Goal: Task Accomplishment & Management: Use online tool/utility

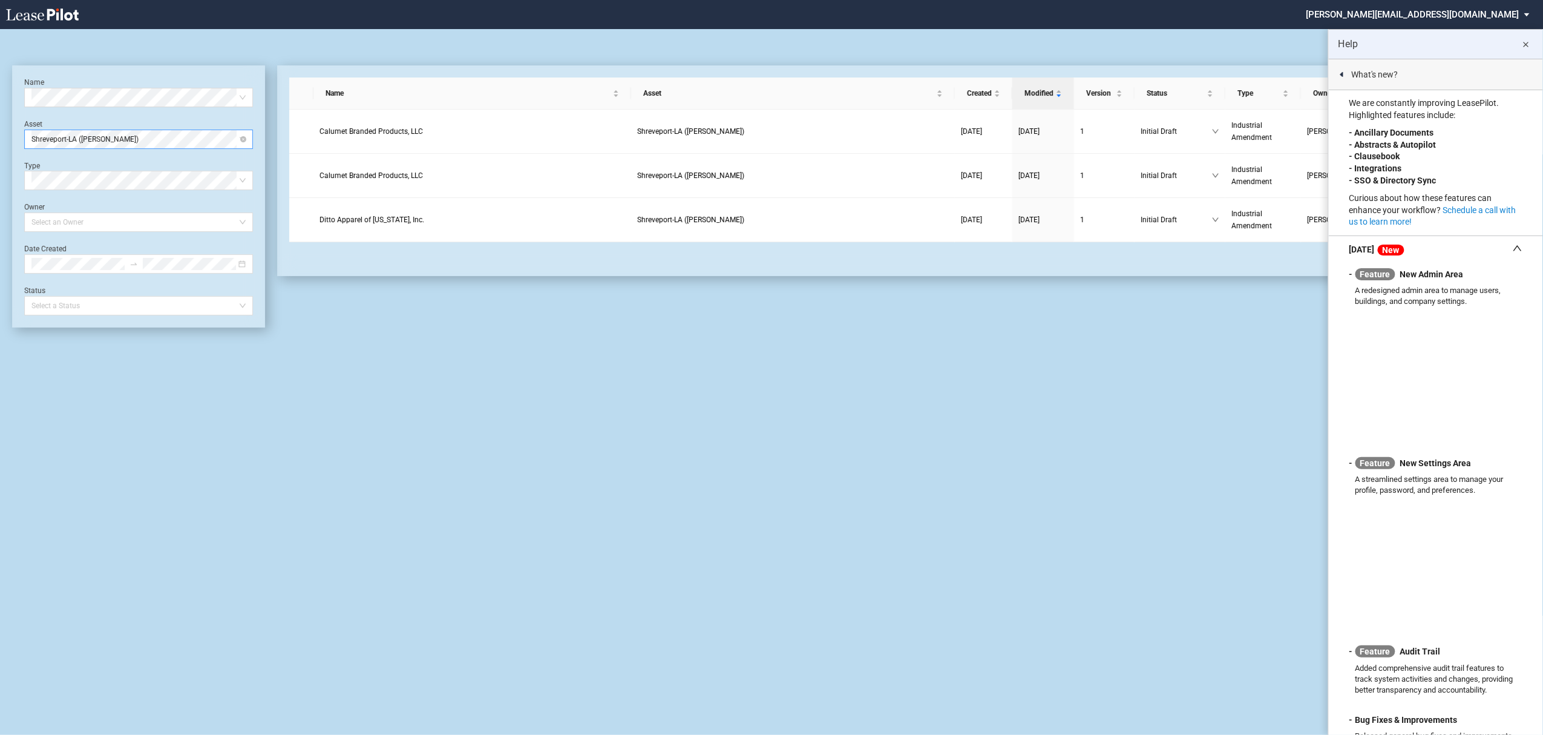
drag, startPoint x: 182, startPoint y: 139, endPoint x: 215, endPoint y: 139, distance: 33.3
click at [182, 139] on span "Shreveport-LA (SHREVE)" at bounding box center [138, 139] width 214 height 18
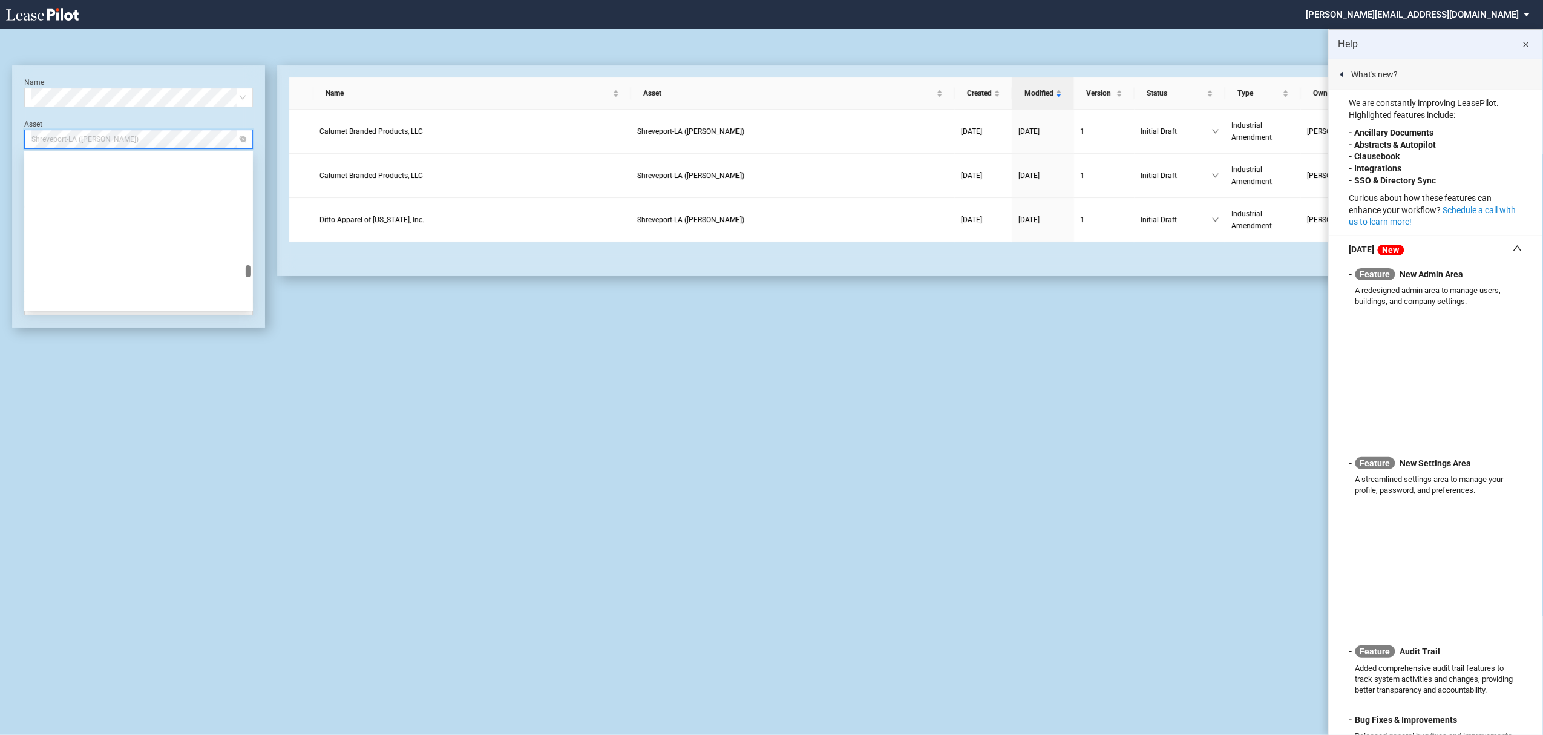
scroll to position [3641, 0]
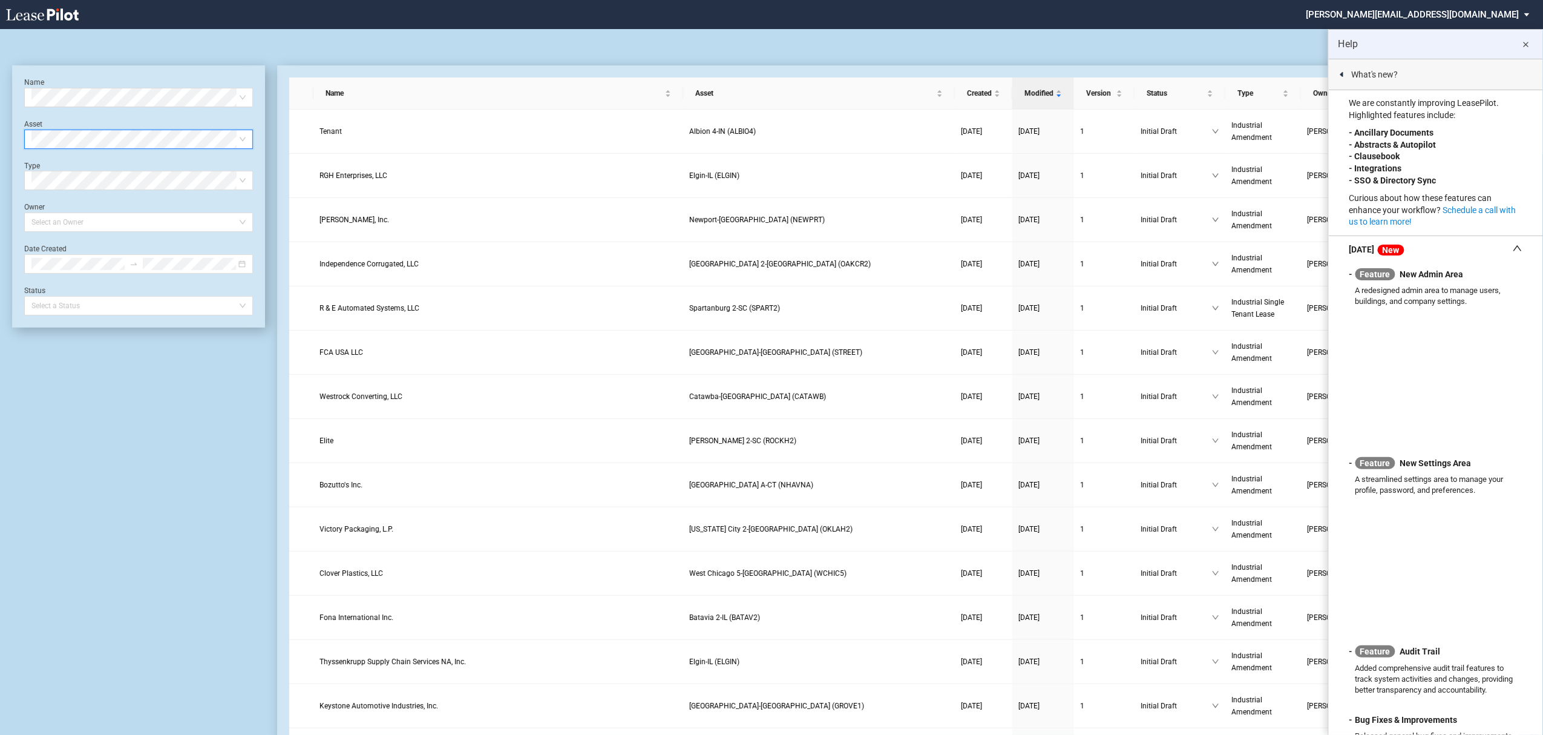
click at [246, 138] on div "Select Asset" at bounding box center [138, 139] width 229 height 19
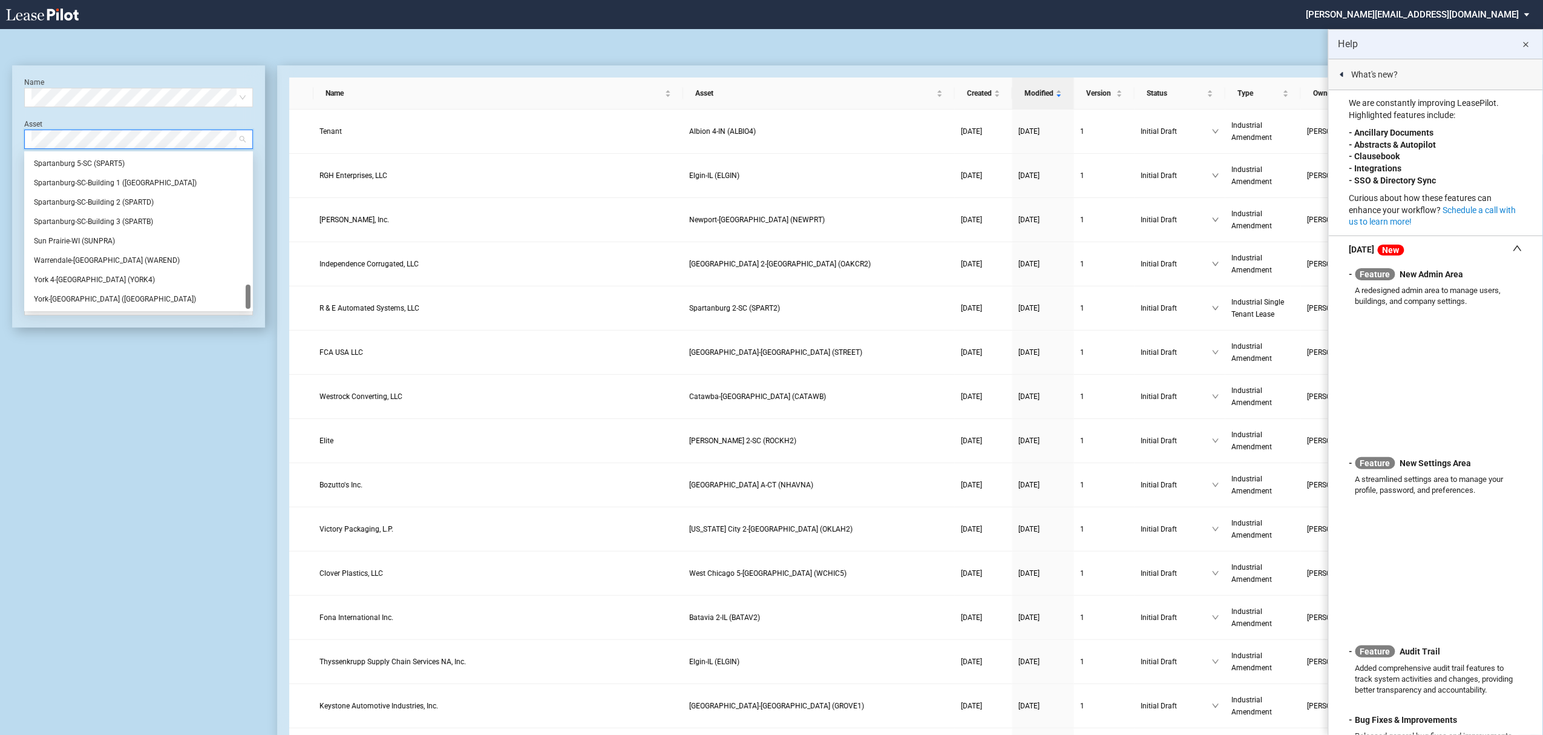
scroll to position [0, 0]
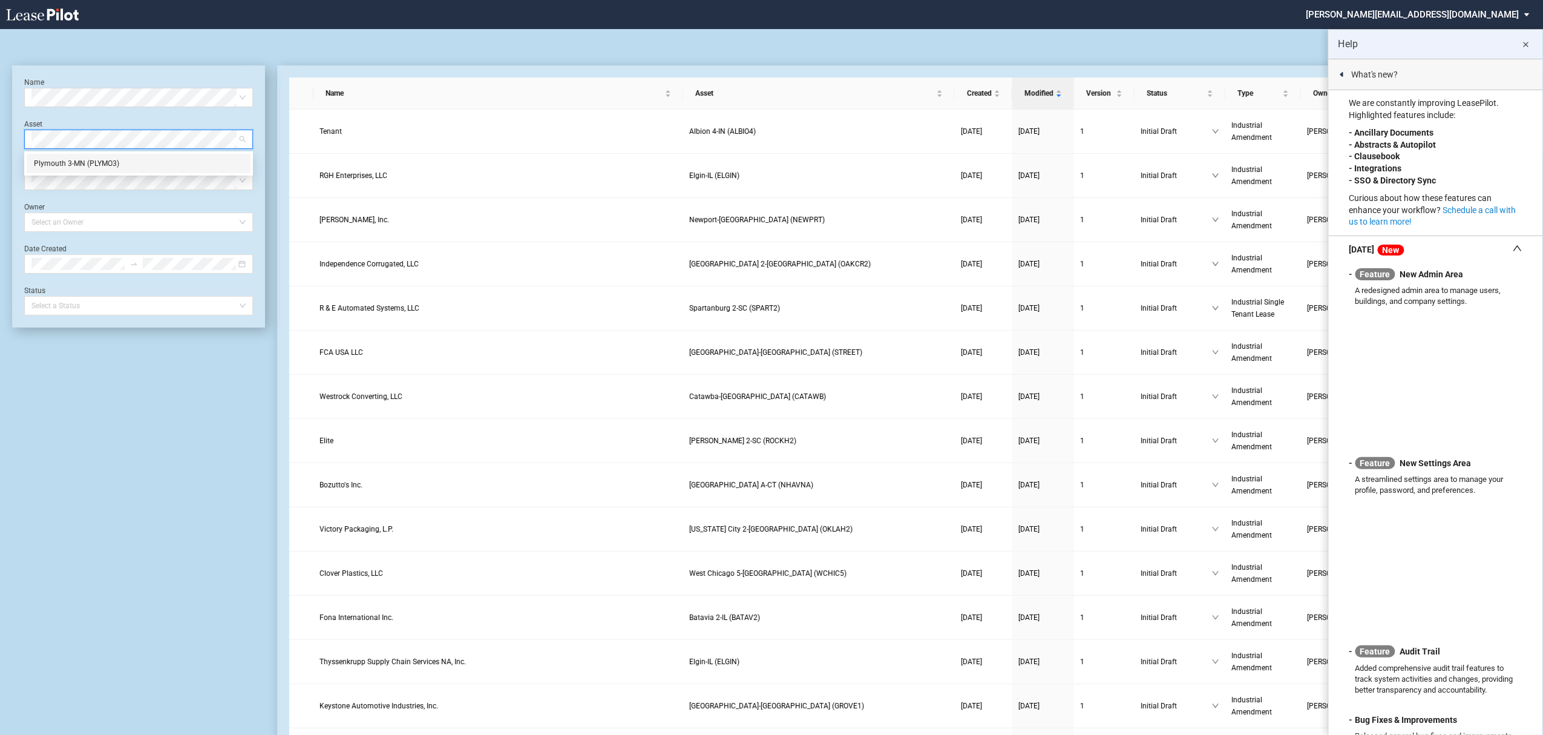
click at [184, 169] on div "Plymouth 3-MN (PLYMO3)" at bounding box center [139, 163] width 224 height 19
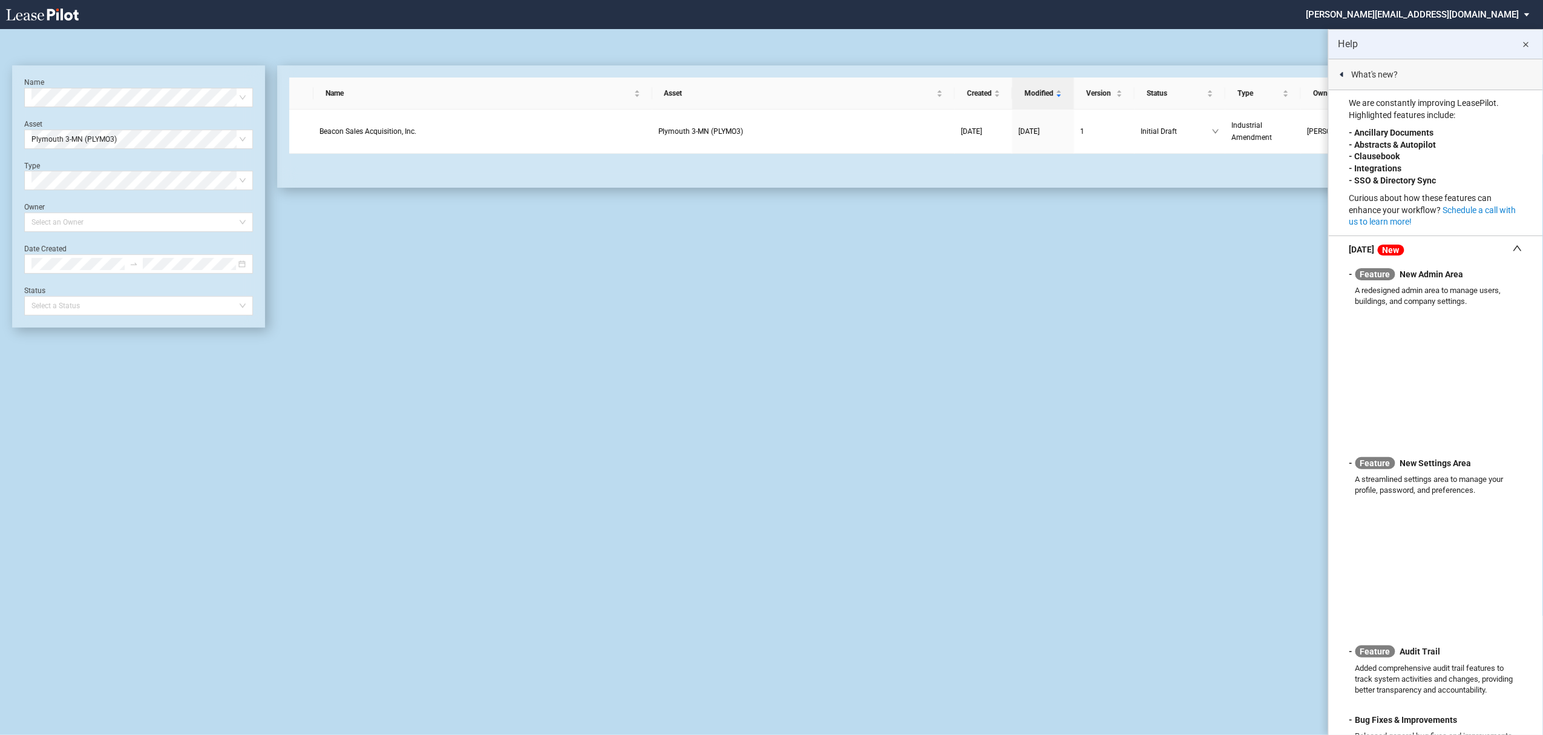
click at [1525, 44] on md-icon "close" at bounding box center [1526, 45] width 15 height 15
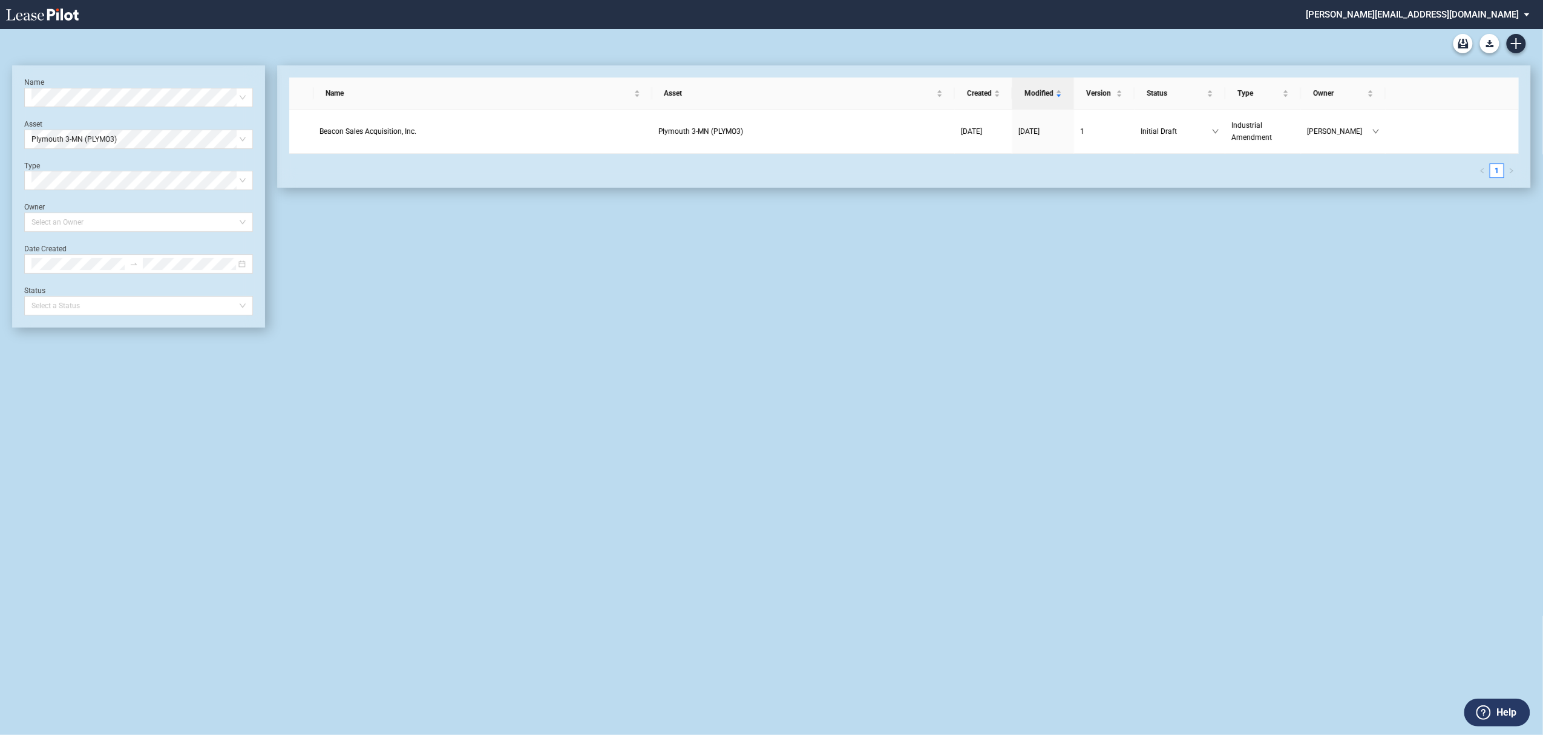
click at [1385, 287] on div "Name Asset Created Modified Version Status Type Owner Beacon Sales Acquisition,…" at bounding box center [898, 196] width 1266 height 262
click at [1516, 44] on use "Create new document" at bounding box center [1516, 43] width 11 height 11
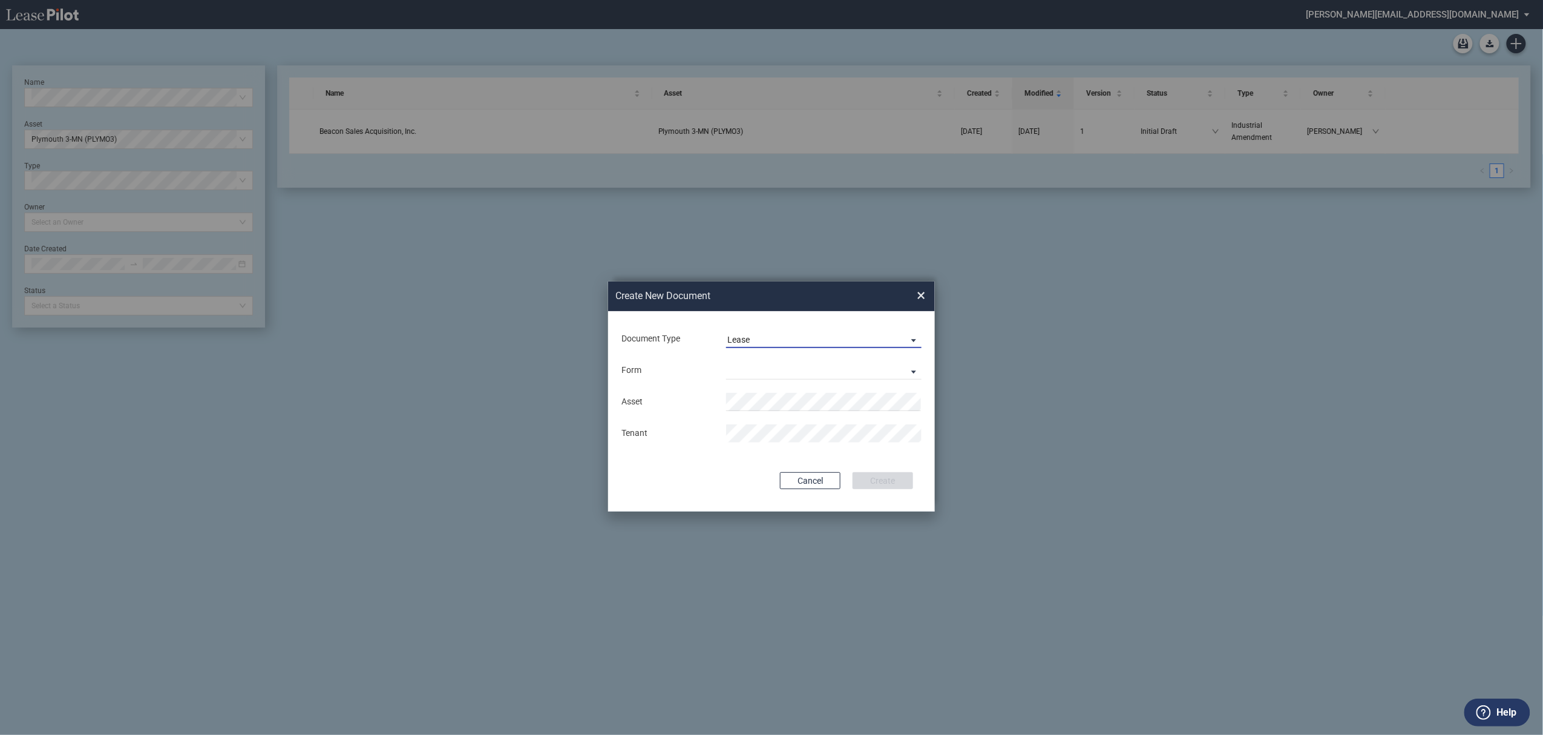
click at [879, 344] on span "Lease" at bounding box center [815, 340] width 174 height 12
click at [878, 306] on md-option "Amendment" at bounding box center [825, 310] width 215 height 29
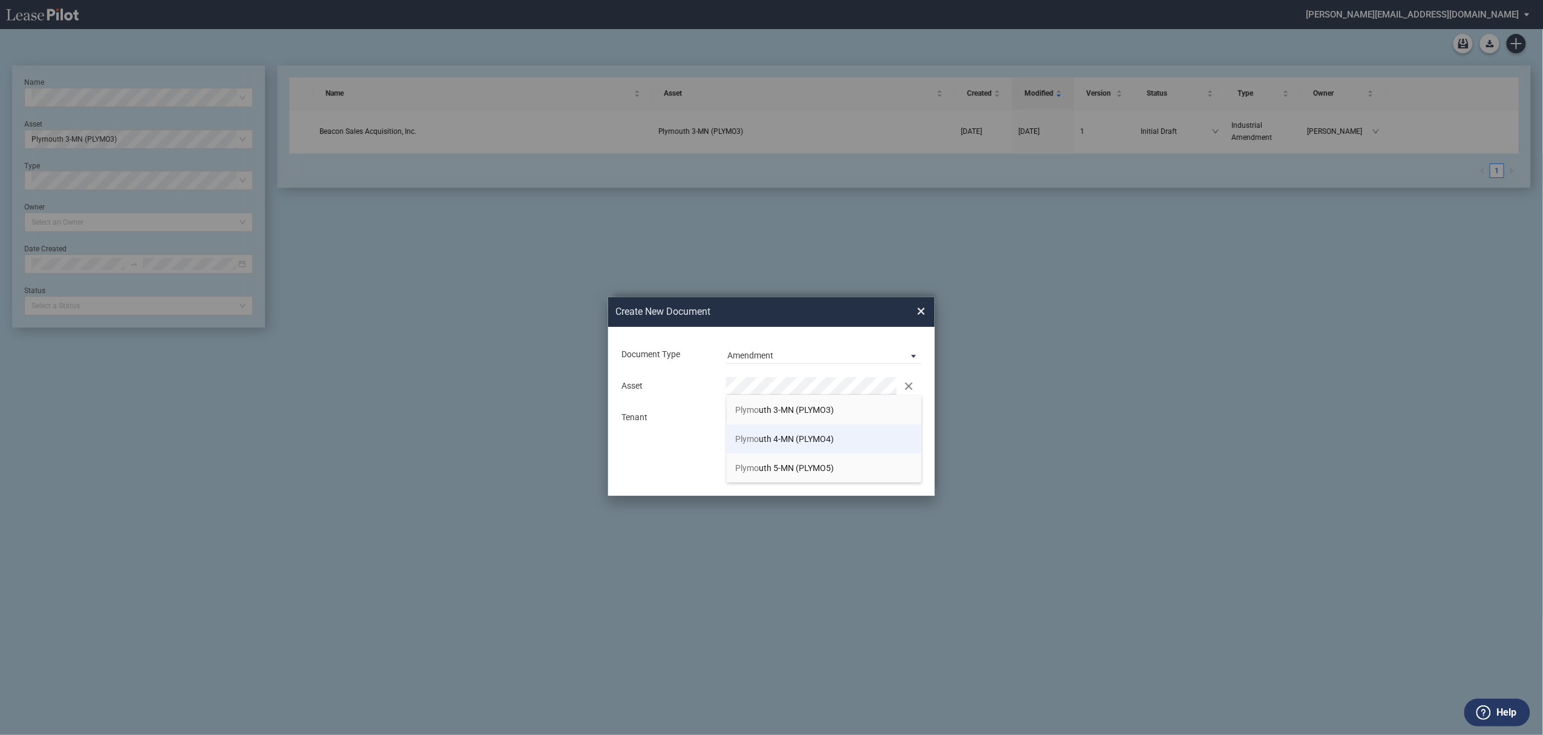
click at [771, 439] on span "Plymo uth 4-MN (PLYMO4)" at bounding box center [785, 439] width 99 height 10
click at [894, 465] on button "Create" at bounding box center [883, 464] width 61 height 17
